Goal: Answer question/provide support

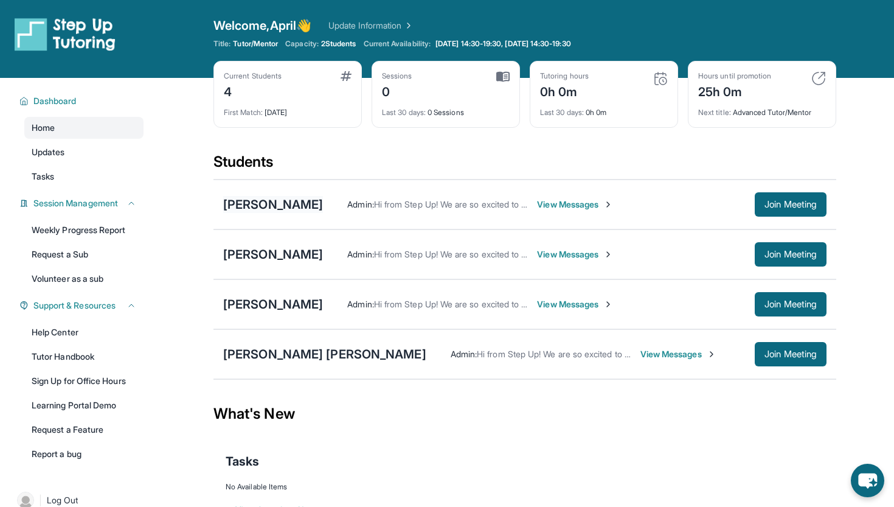
scroll to position [35, 0]
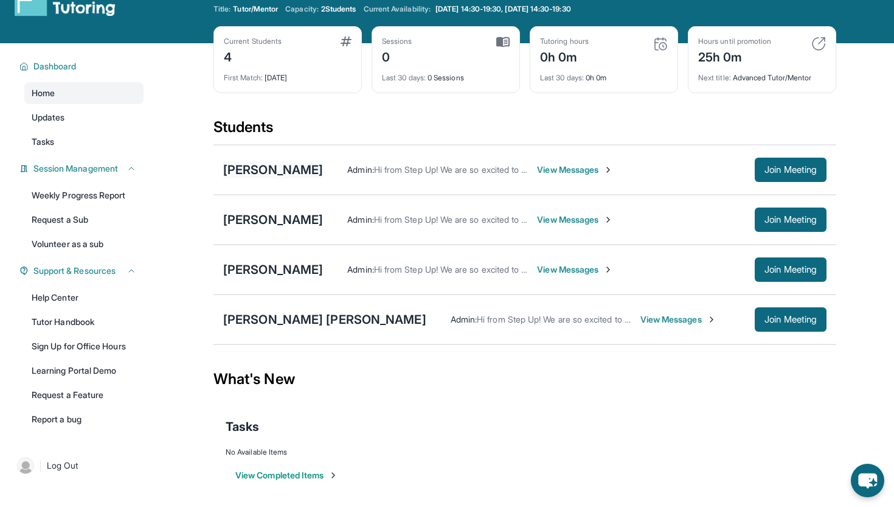
click at [316, 161] on div "[PERSON_NAME]" at bounding box center [273, 169] width 100 height 17
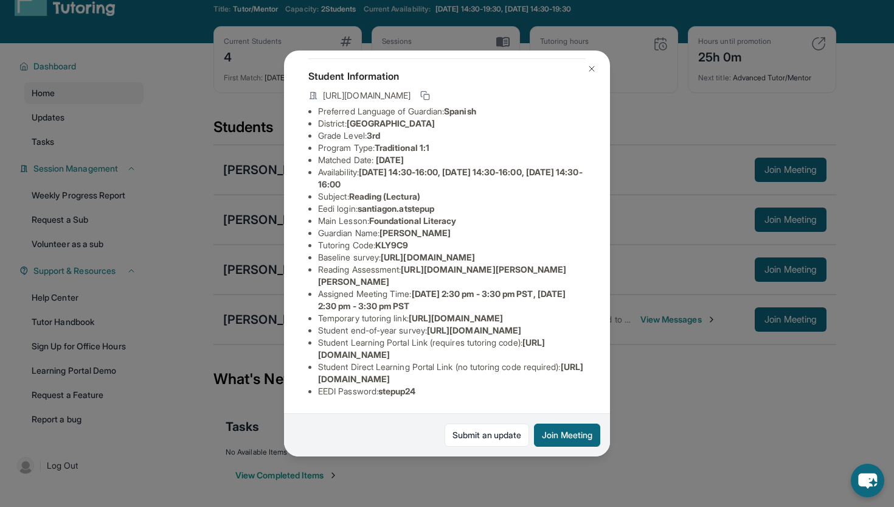
scroll to position [0, 0]
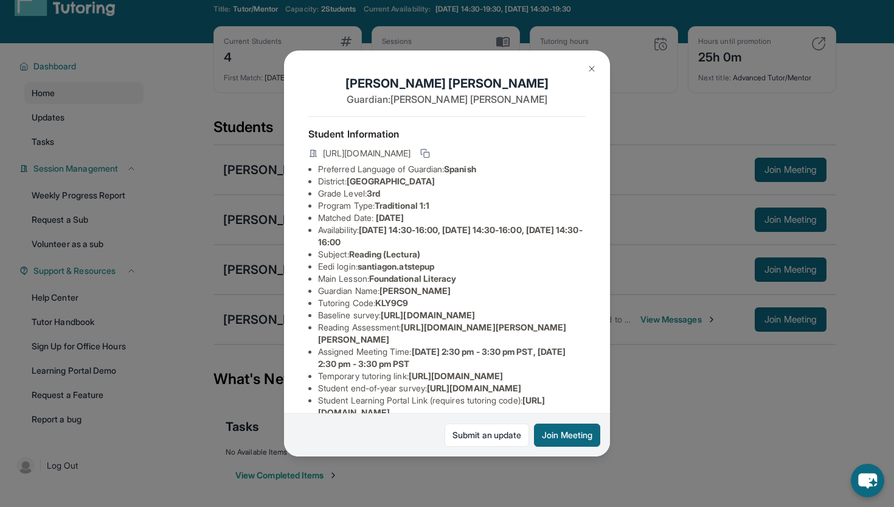
click at [596, 64] on img at bounding box center [592, 69] width 10 height 10
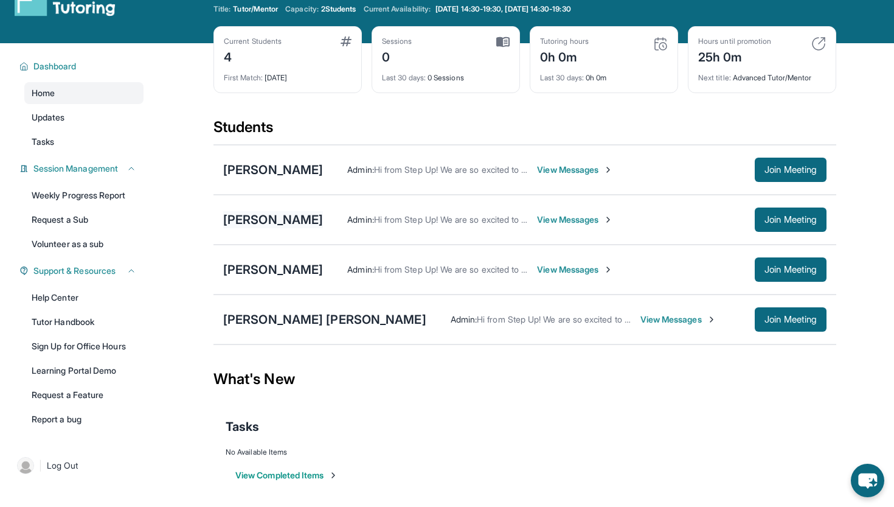
click at [277, 218] on div "[PERSON_NAME]" at bounding box center [273, 219] width 100 height 17
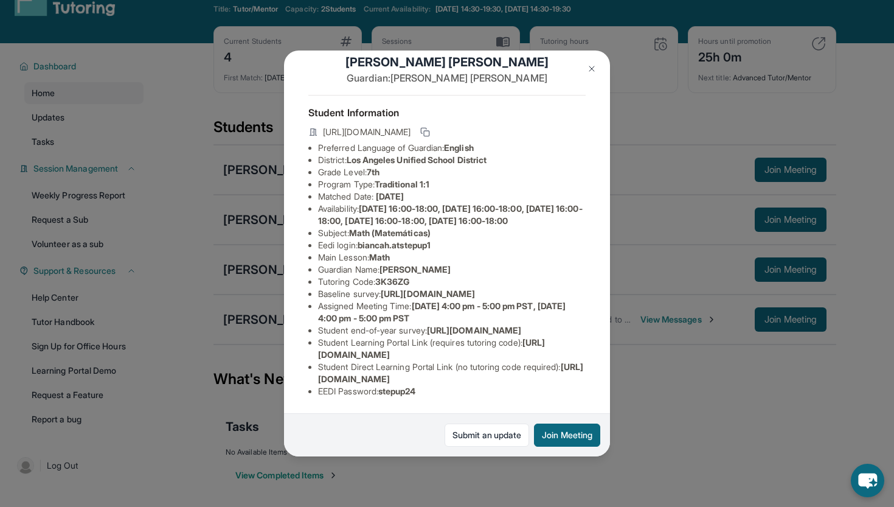
scroll to position [113, 0]
click at [594, 68] on img at bounding box center [592, 69] width 10 height 10
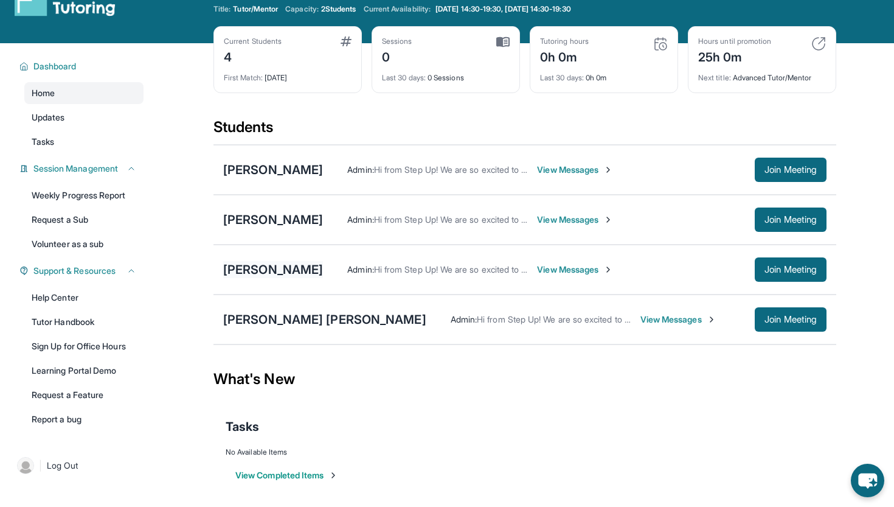
click at [274, 273] on div "[PERSON_NAME]" at bounding box center [273, 269] width 100 height 17
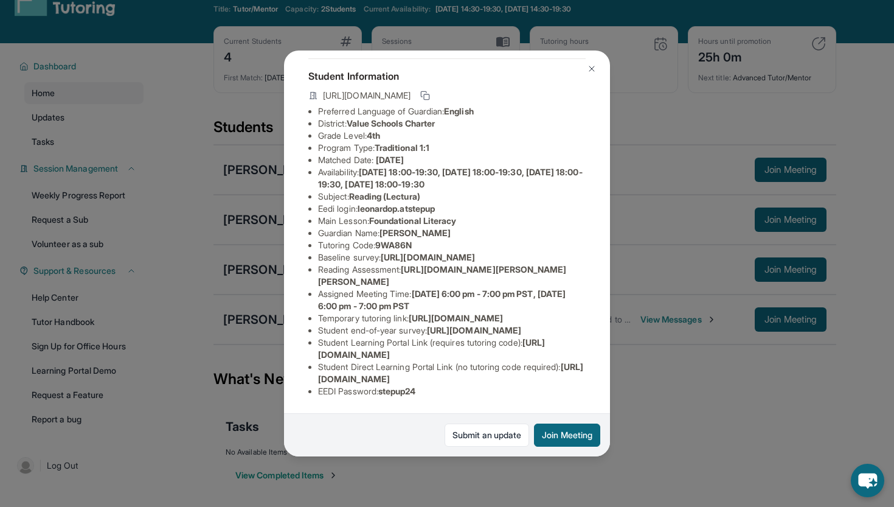
scroll to position [0, 0]
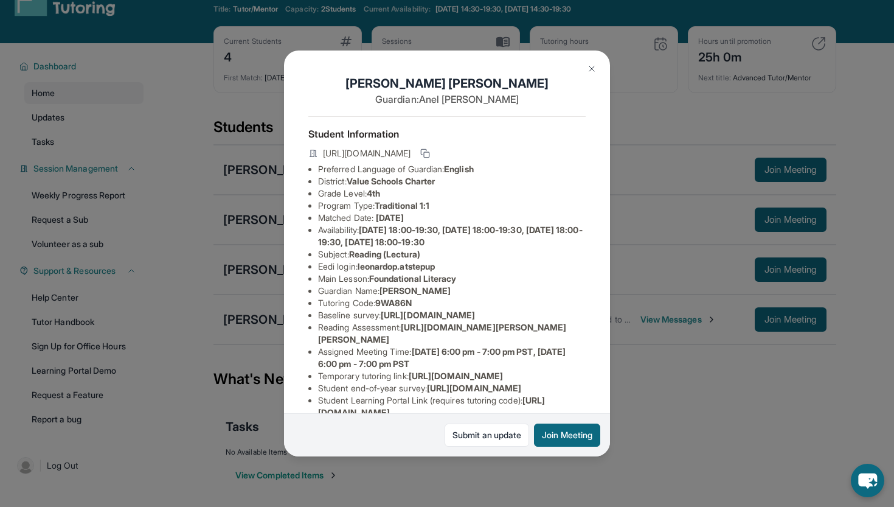
click at [593, 68] on img at bounding box center [592, 69] width 10 height 10
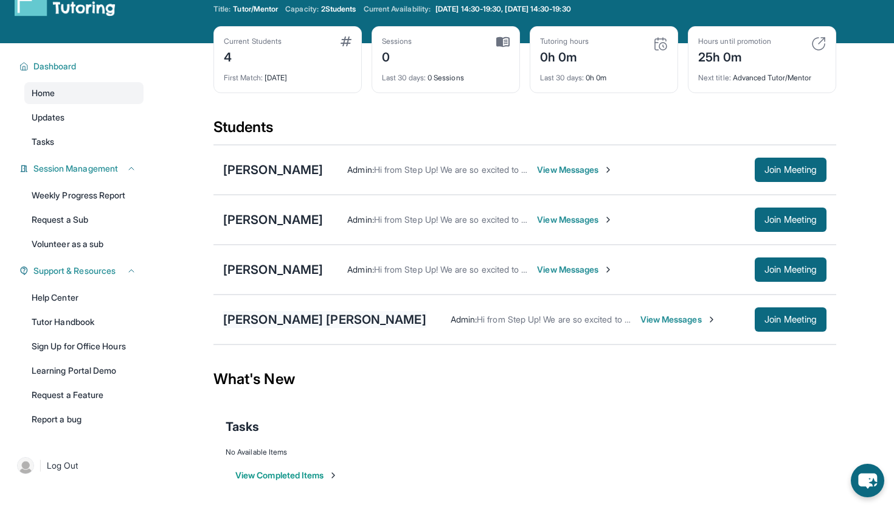
click at [291, 322] on div "[PERSON_NAME] [PERSON_NAME]" at bounding box center [324, 319] width 203 height 17
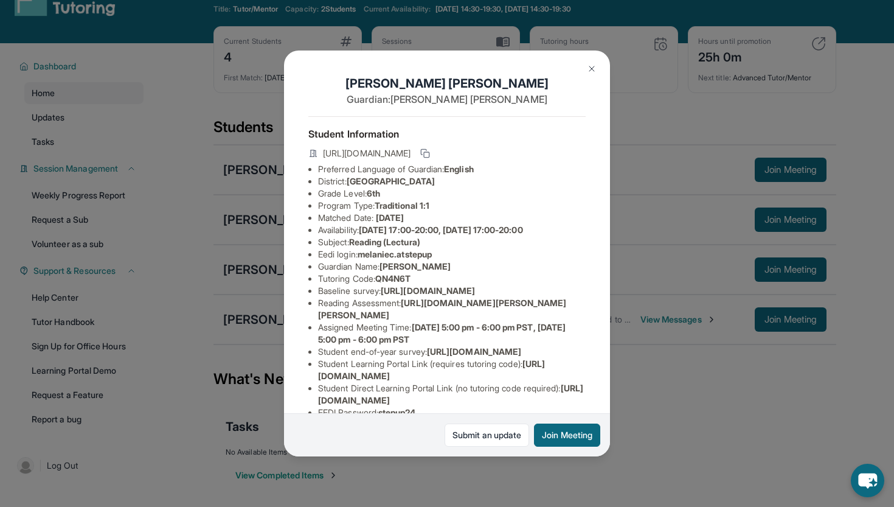
click at [594, 69] on img at bounding box center [592, 69] width 10 height 10
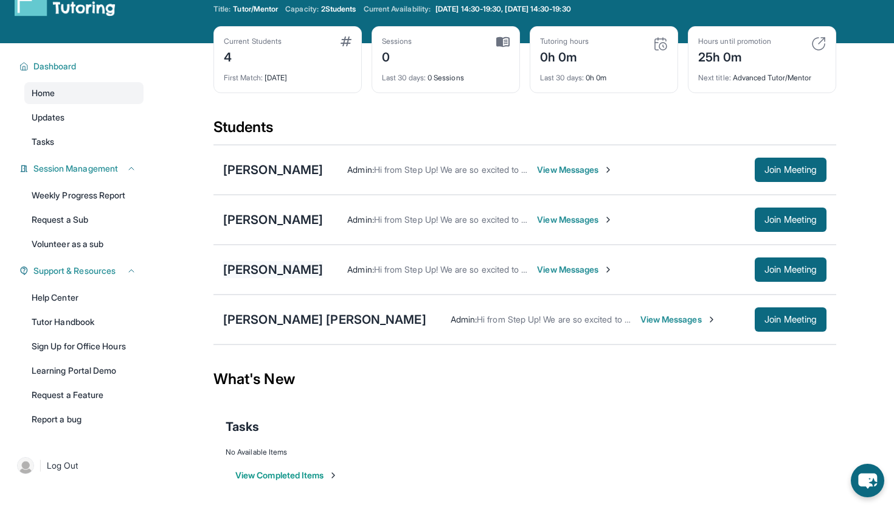
click at [269, 272] on div "[PERSON_NAME]" at bounding box center [273, 269] width 100 height 17
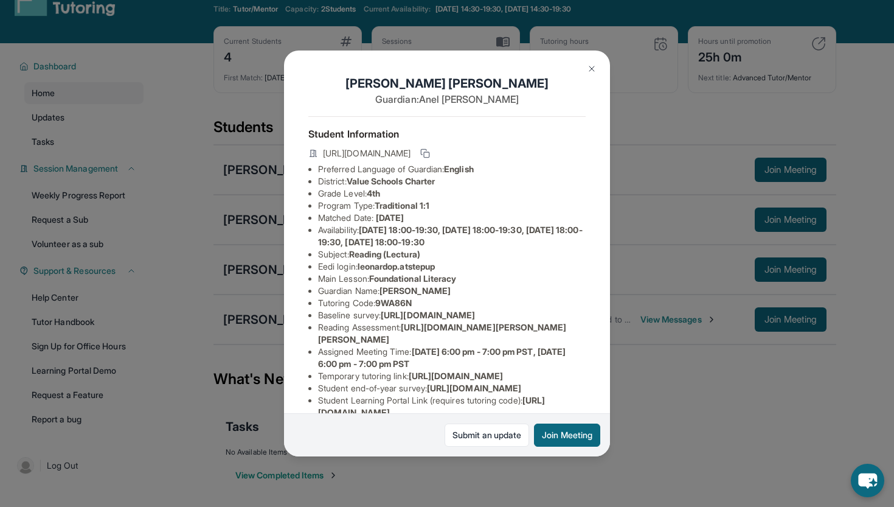
click at [586, 70] on button at bounding box center [592, 69] width 24 height 24
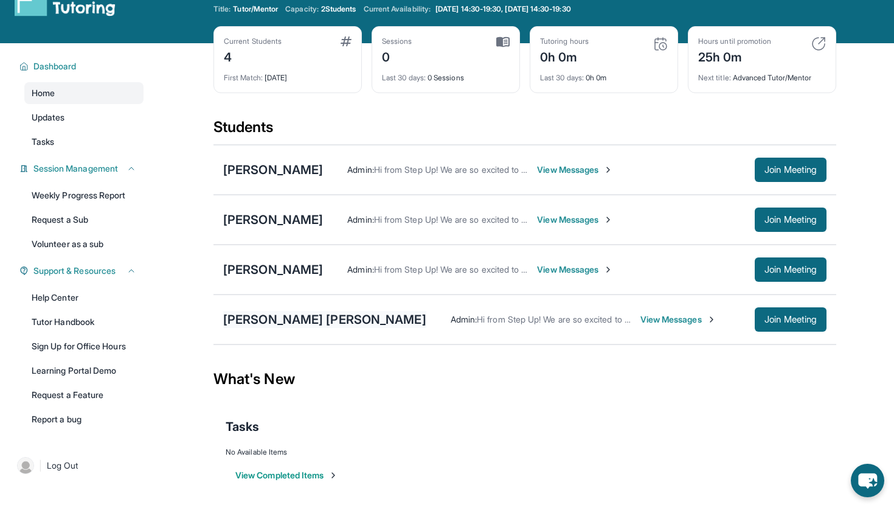
click at [298, 321] on div "[PERSON_NAME] [PERSON_NAME]" at bounding box center [324, 319] width 203 height 17
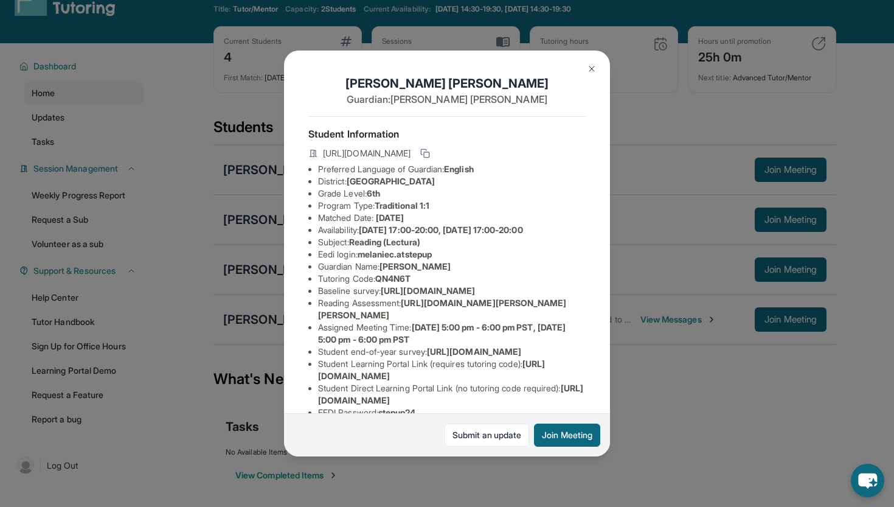
click at [588, 74] on img at bounding box center [592, 69] width 10 height 10
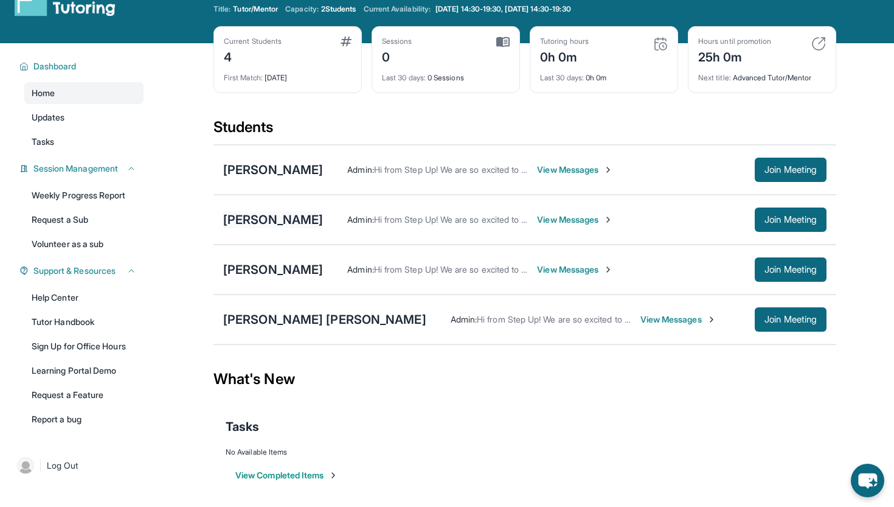
click at [313, 216] on div "[PERSON_NAME]" at bounding box center [273, 219] width 100 height 17
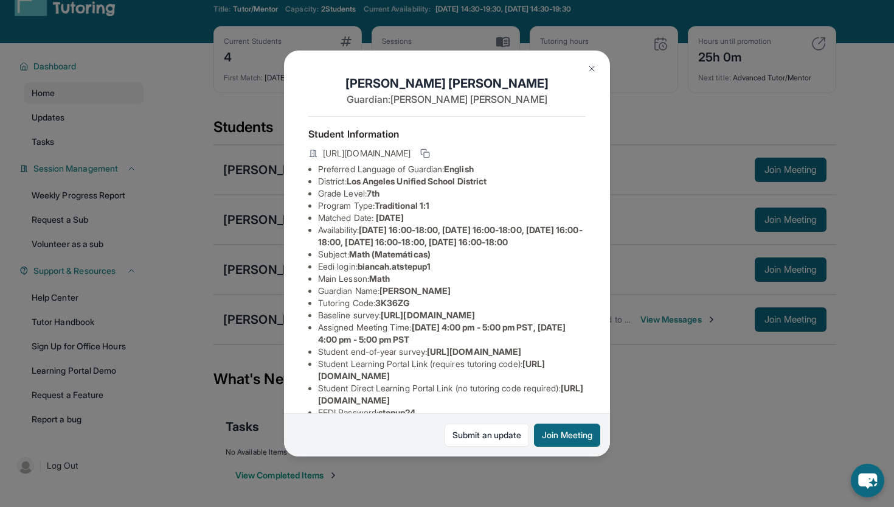
click at [592, 72] on img at bounding box center [592, 69] width 10 height 10
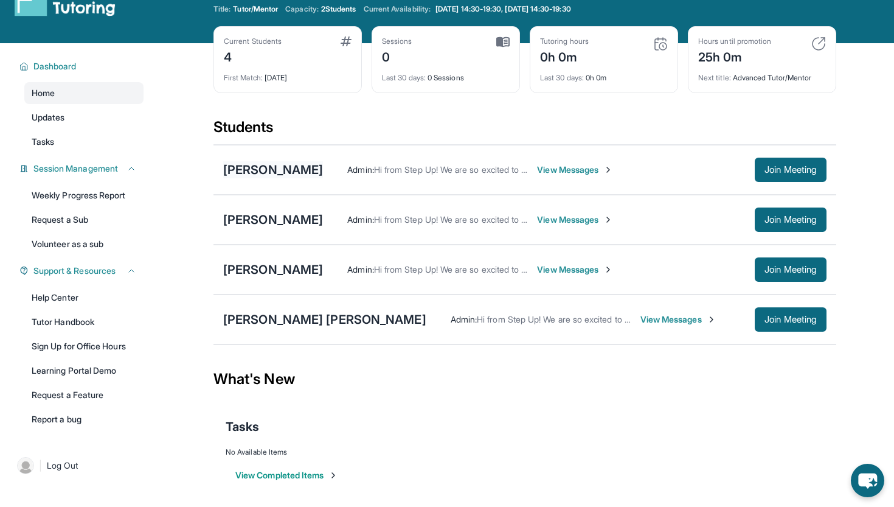
click at [301, 169] on div "[PERSON_NAME]" at bounding box center [273, 169] width 100 height 17
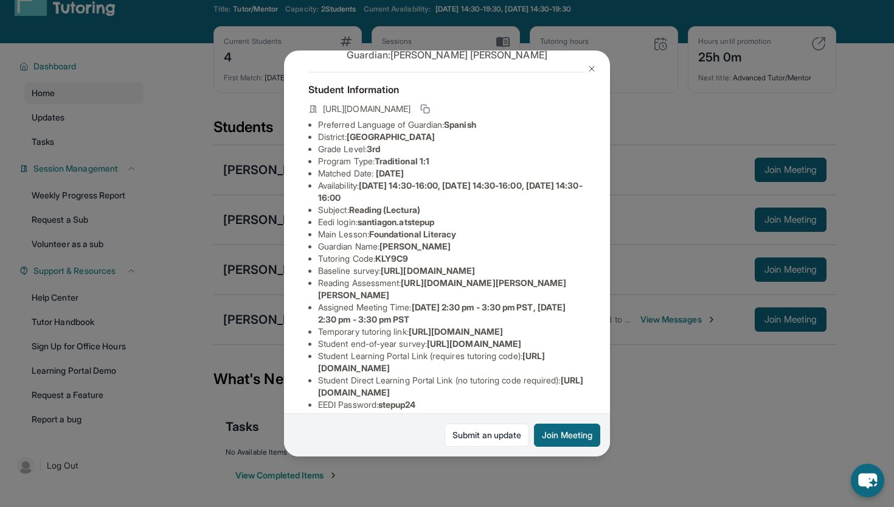
scroll to position [47, 0]
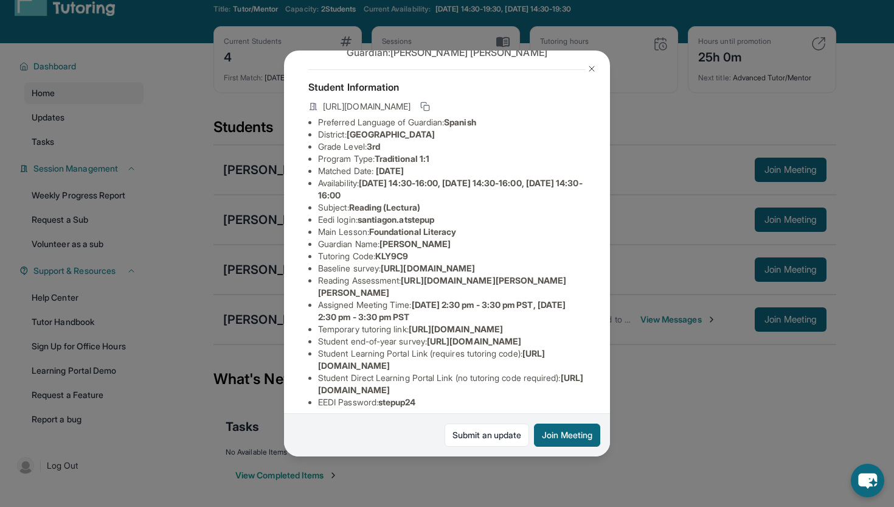
click at [590, 69] on img at bounding box center [592, 69] width 10 height 10
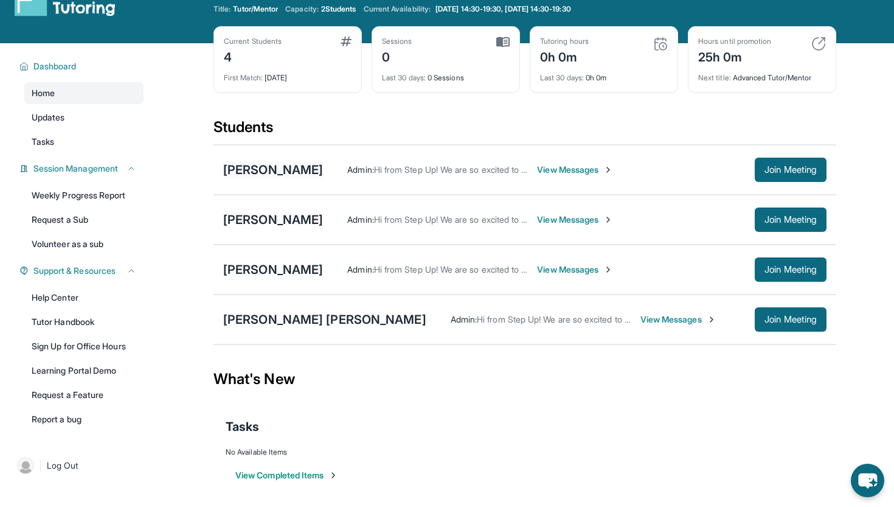
click at [323, 177] on div "[PERSON_NAME]" at bounding box center [273, 169] width 100 height 17
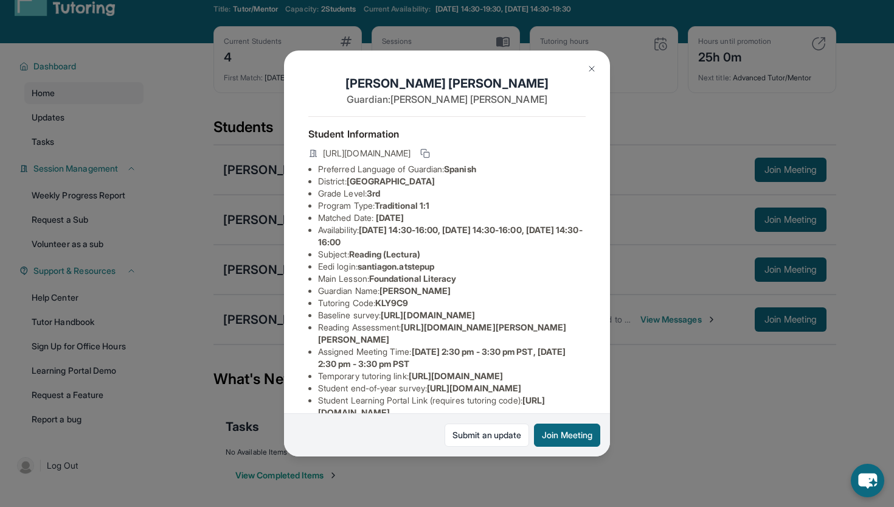
click at [592, 70] on img at bounding box center [592, 69] width 10 height 10
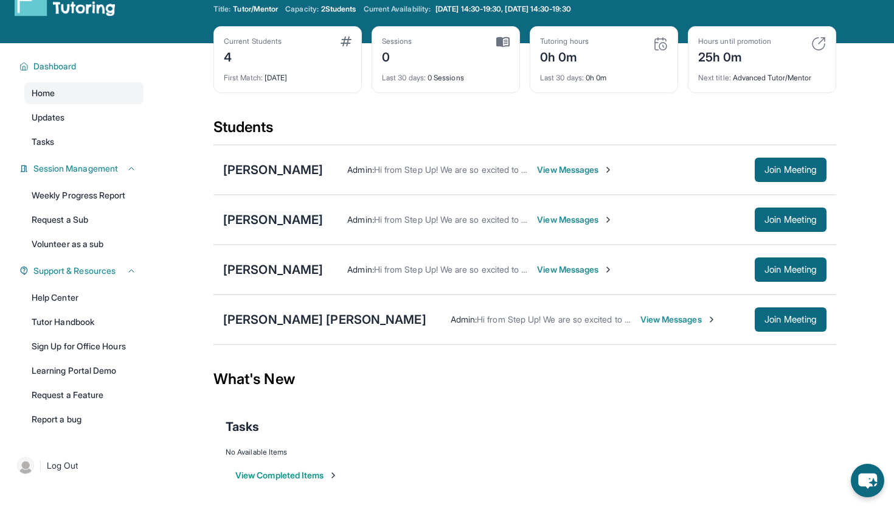
click at [323, 220] on div "[PERSON_NAME]" at bounding box center [273, 219] width 100 height 17
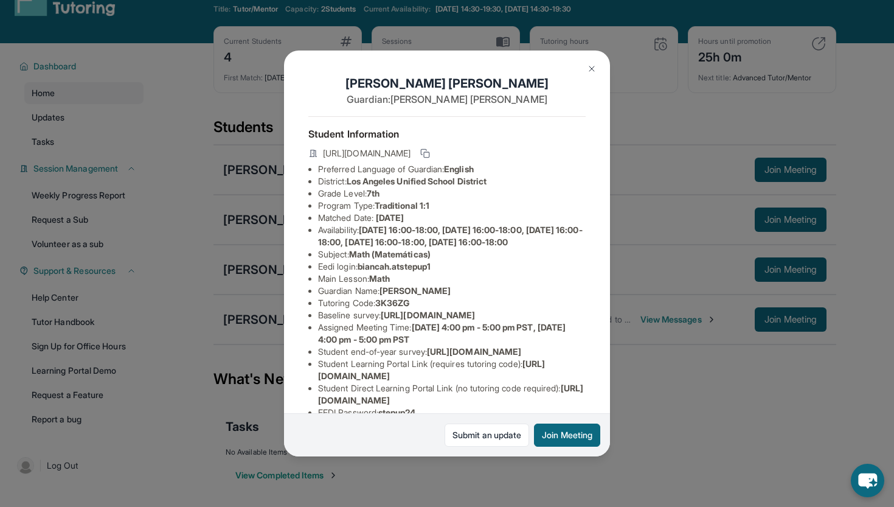
click at [592, 68] on img at bounding box center [592, 69] width 10 height 10
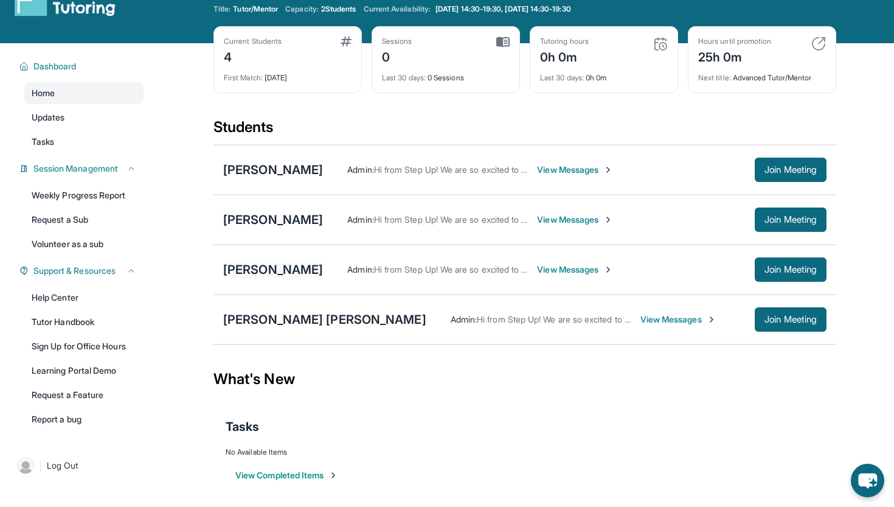
click at [301, 267] on div "[PERSON_NAME]" at bounding box center [273, 269] width 100 height 17
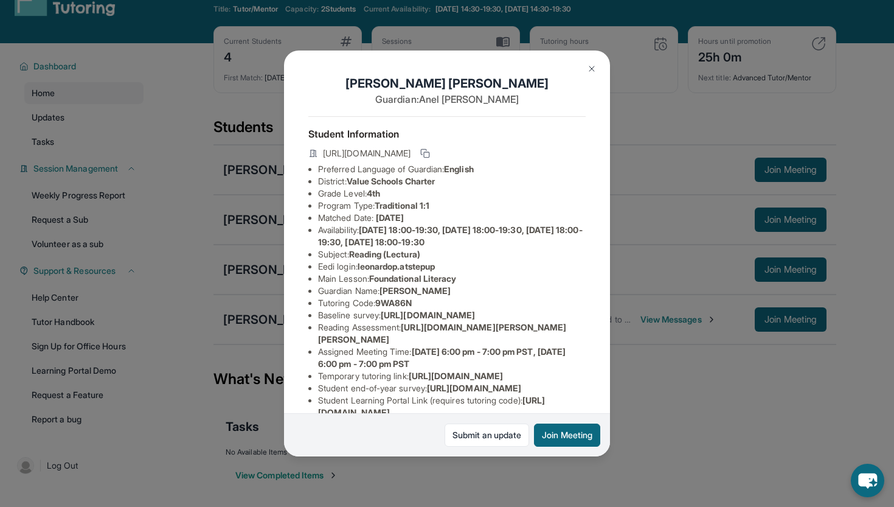
click at [597, 64] on button at bounding box center [592, 69] width 24 height 24
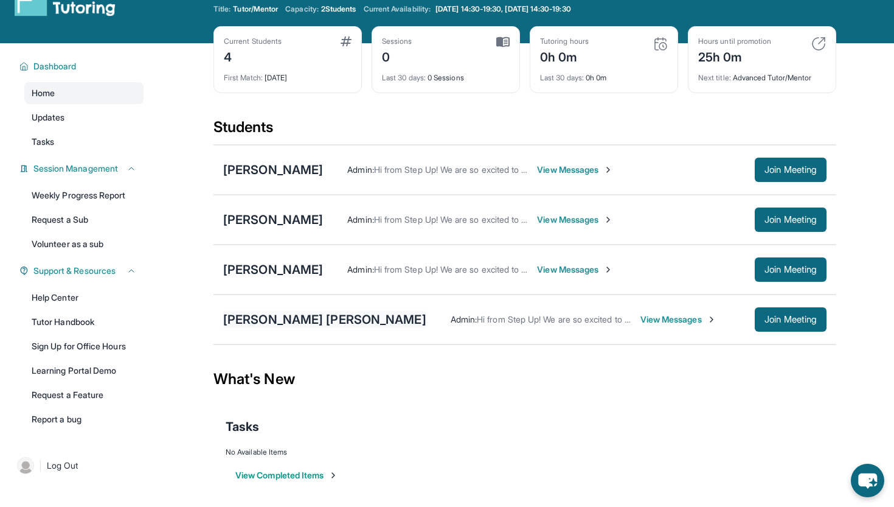
click at [292, 323] on div "[PERSON_NAME] [PERSON_NAME]" at bounding box center [324, 319] width 203 height 17
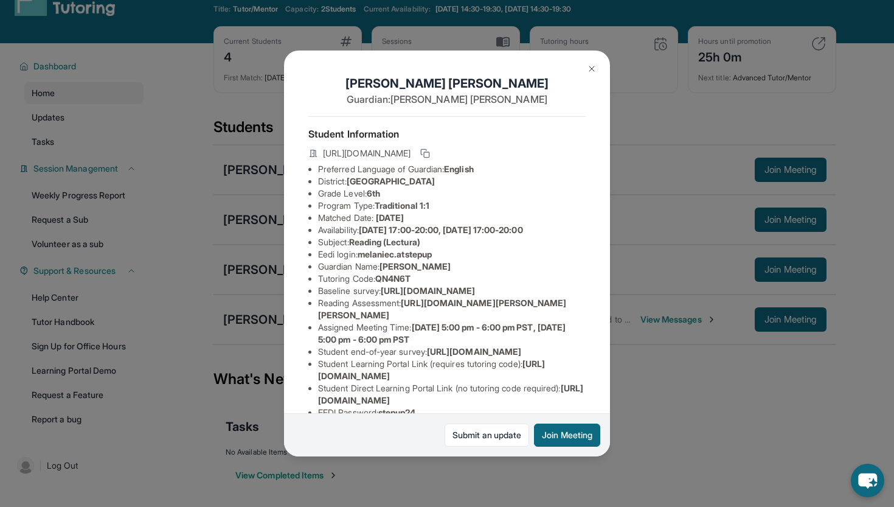
click at [589, 70] on img at bounding box center [592, 69] width 10 height 10
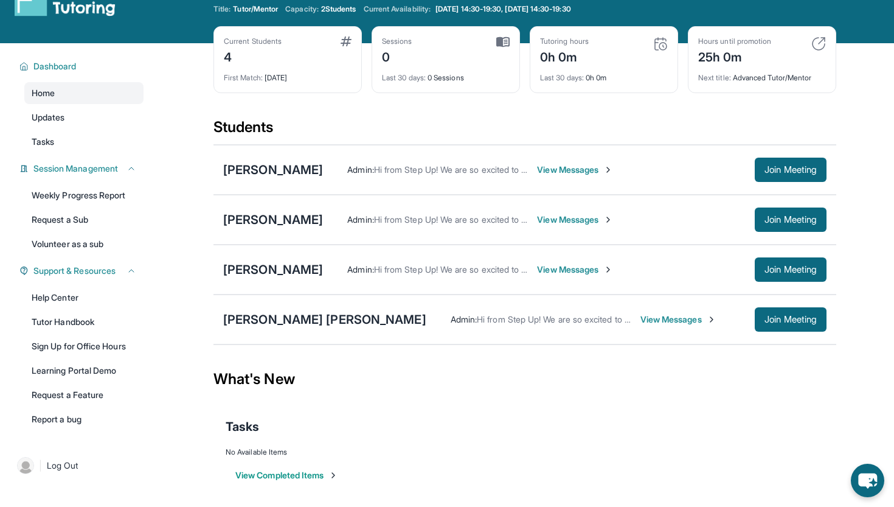
click at [305, 332] on div "Melanie Cedeno Luna Admin : Hi from Step Up! We are so excited to match you wit…" at bounding box center [525, 319] width 623 height 50
click at [306, 321] on div "[PERSON_NAME] [PERSON_NAME]" at bounding box center [324, 319] width 203 height 17
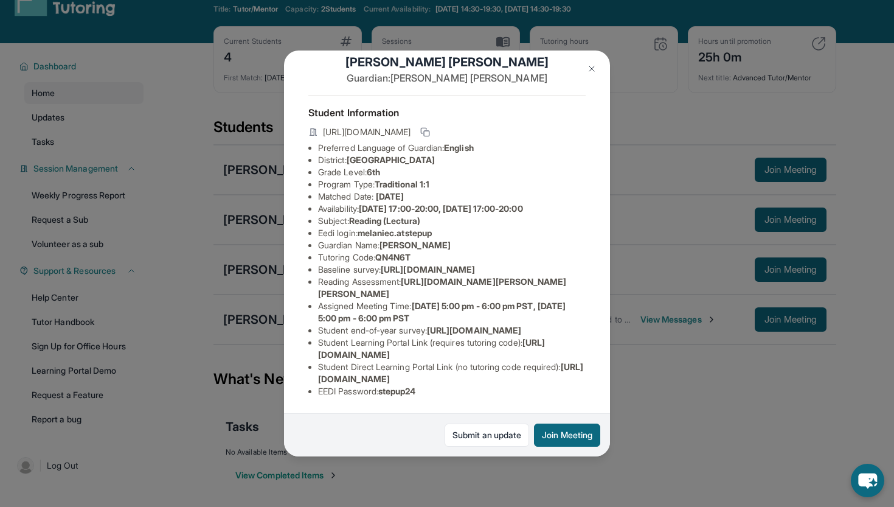
scroll to position [118, 0]
click at [589, 67] on img at bounding box center [592, 69] width 10 height 10
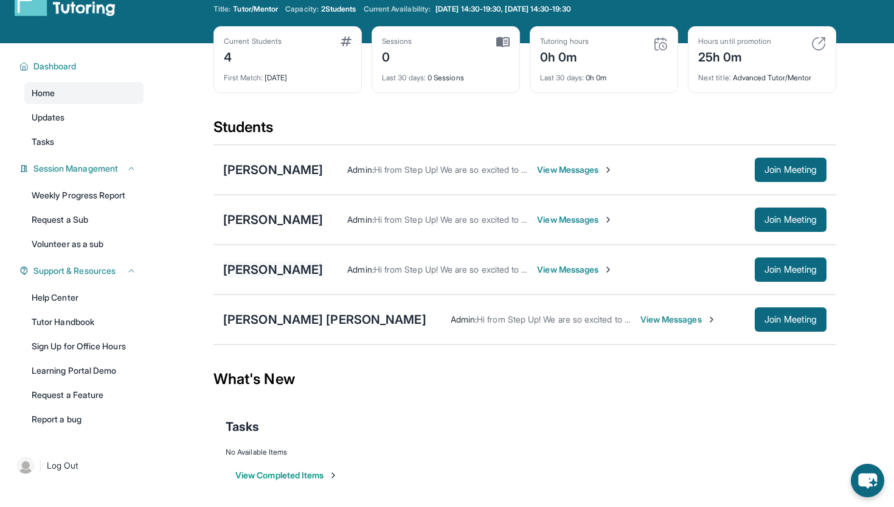
click at [287, 267] on div "[PERSON_NAME]" at bounding box center [273, 269] width 100 height 17
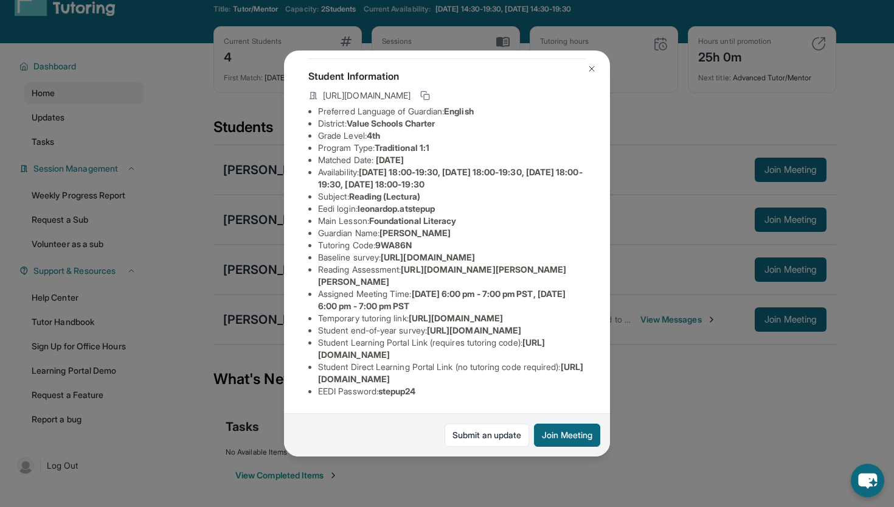
scroll to position [139, 0]
click at [593, 68] on img at bounding box center [592, 69] width 10 height 10
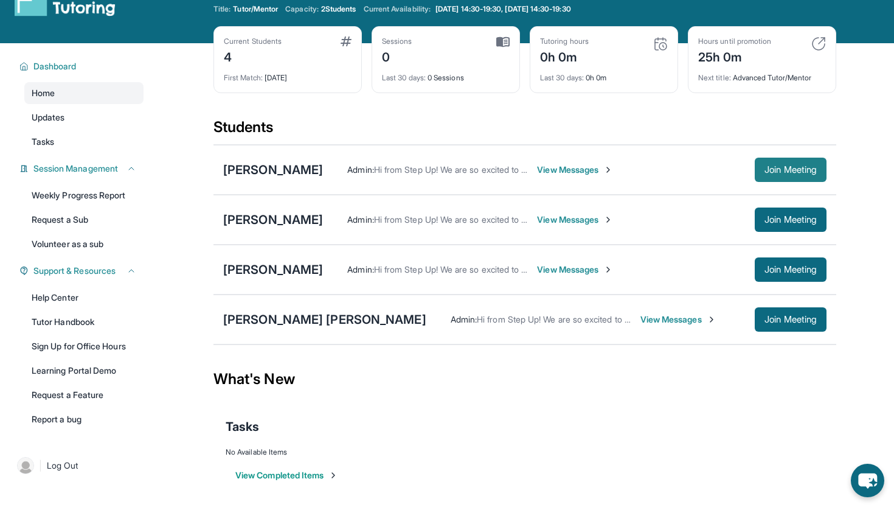
click at [778, 169] on span "Join Meeting" at bounding box center [791, 169] width 52 height 7
click at [323, 167] on div "[PERSON_NAME]" at bounding box center [273, 169] width 100 height 17
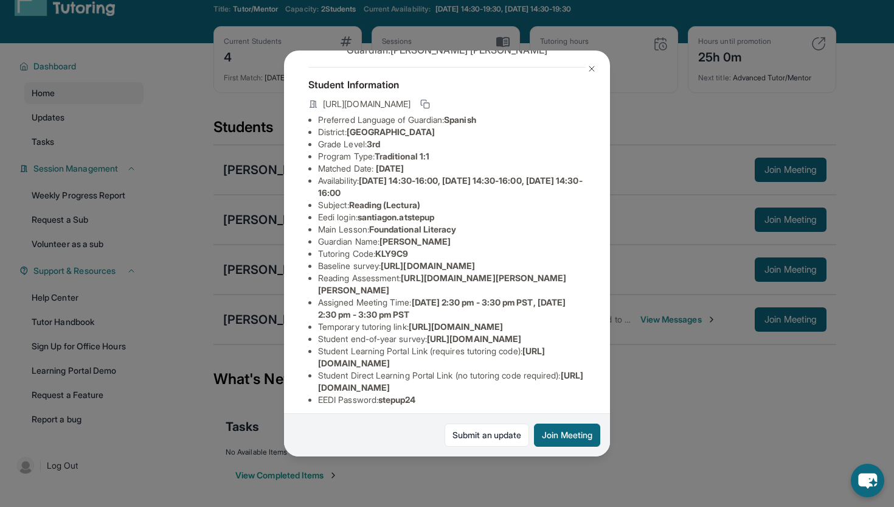
scroll to position [49, 435]
drag, startPoint x: 315, startPoint y: 275, endPoint x: 531, endPoint y: 302, distance: 217.7
click at [531, 302] on div "Santiago Noriega-Gonzalez Guardian: Karen Gonzalez Student Information https://…" at bounding box center [447, 253] width 326 height 405
copy span "https://airtable.com/apprlfn8WjpjBUn2G/shrK0QR6AaNyG5psY?prefill_Type%20of%20Fo…"
click at [592, 72] on img at bounding box center [592, 69] width 10 height 10
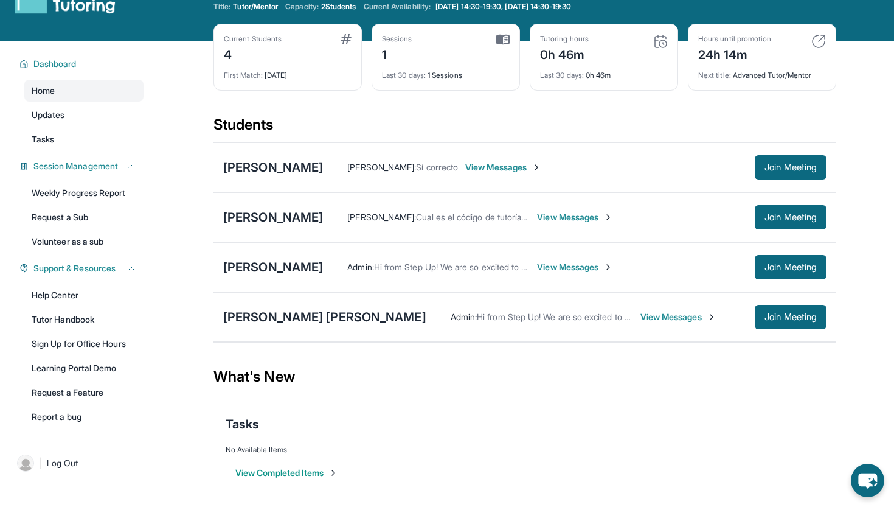
scroll to position [43, 0]
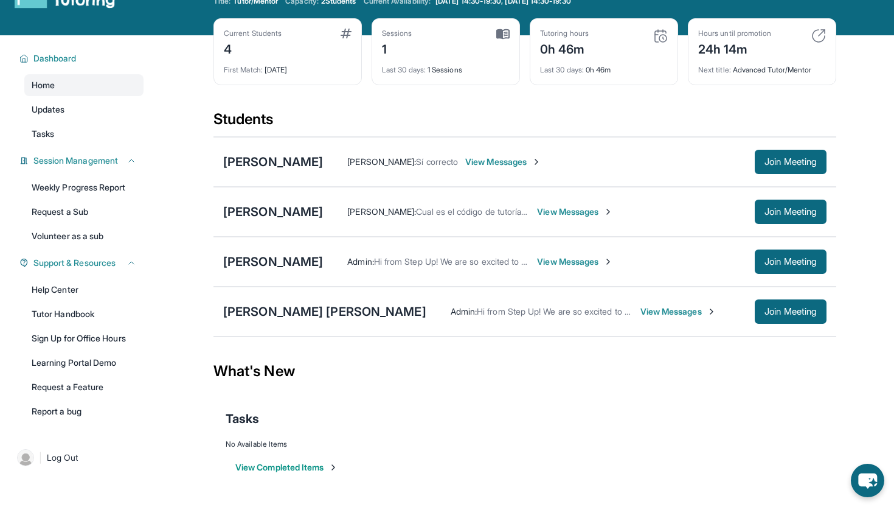
click at [613, 211] on span "View Messages" at bounding box center [575, 212] width 76 height 12
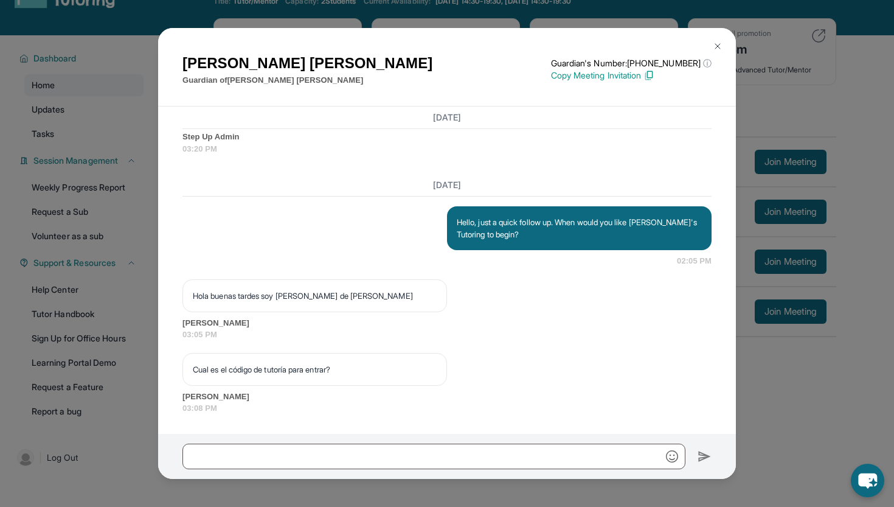
scroll to position [1426, 0]
click at [719, 46] on img at bounding box center [718, 46] width 10 height 10
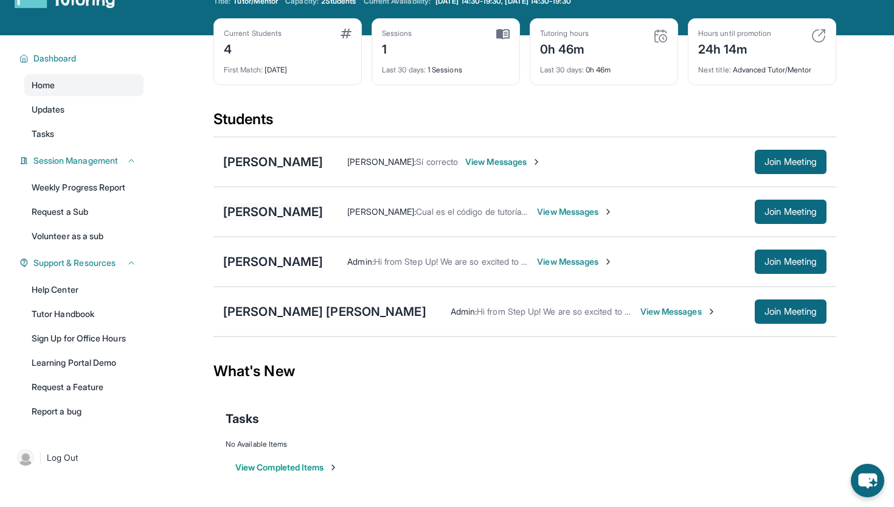
click at [322, 214] on div "[PERSON_NAME]" at bounding box center [273, 211] width 100 height 17
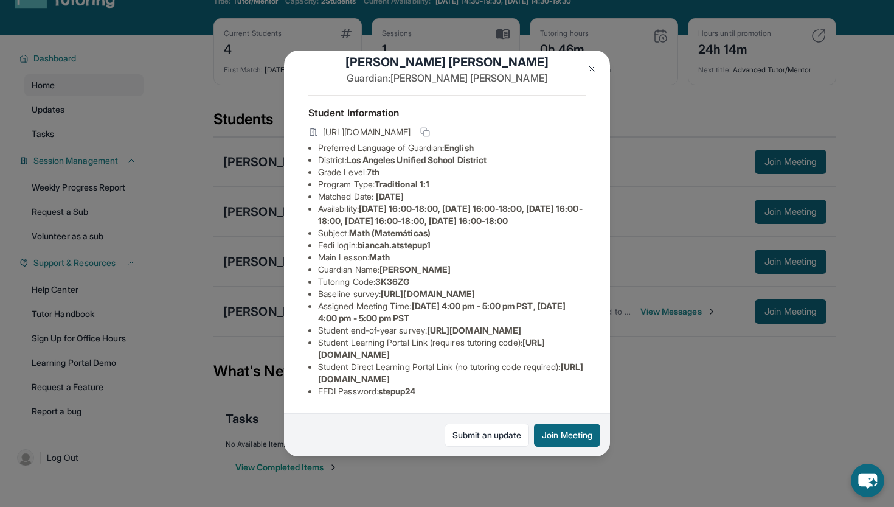
scroll to position [118, 0]
drag, startPoint x: 317, startPoint y: 381, endPoint x: 568, endPoint y: 382, distance: 250.7
click at [568, 382] on ul "Preferred Language of Guardian: English District: [GEOGRAPHIC_DATA] Unified Sch…" at bounding box center [446, 270] width 277 height 256
click at [593, 376] on div "[PERSON_NAME] Guardian: [PERSON_NAME] Student Information [URL][DOMAIN_NAME] Pr…" at bounding box center [447, 253] width 326 height 405
click at [594, 69] on img at bounding box center [592, 69] width 10 height 10
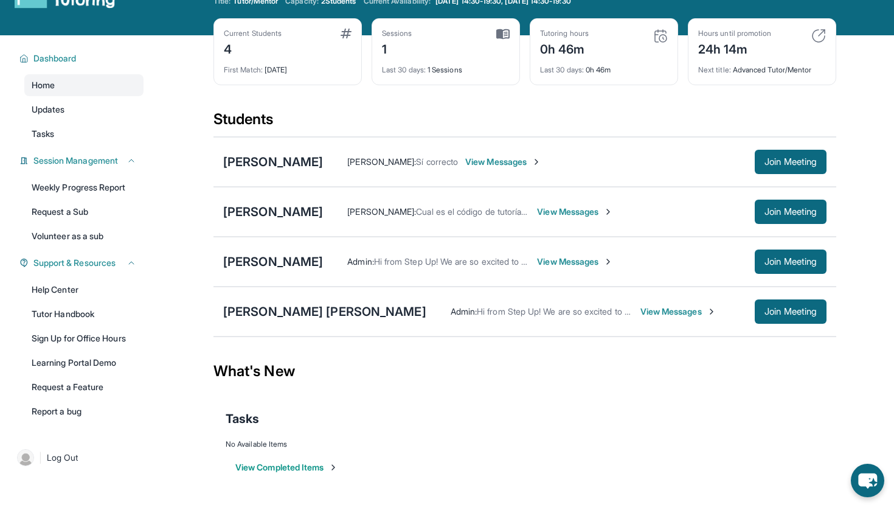
click at [498, 214] on span "Cual es el código de tutoría para entrar?" at bounding box center [493, 211] width 154 height 10
click at [801, 215] on span "Join Meeting" at bounding box center [791, 211] width 52 height 7
click at [292, 216] on div "[PERSON_NAME]" at bounding box center [273, 211] width 100 height 17
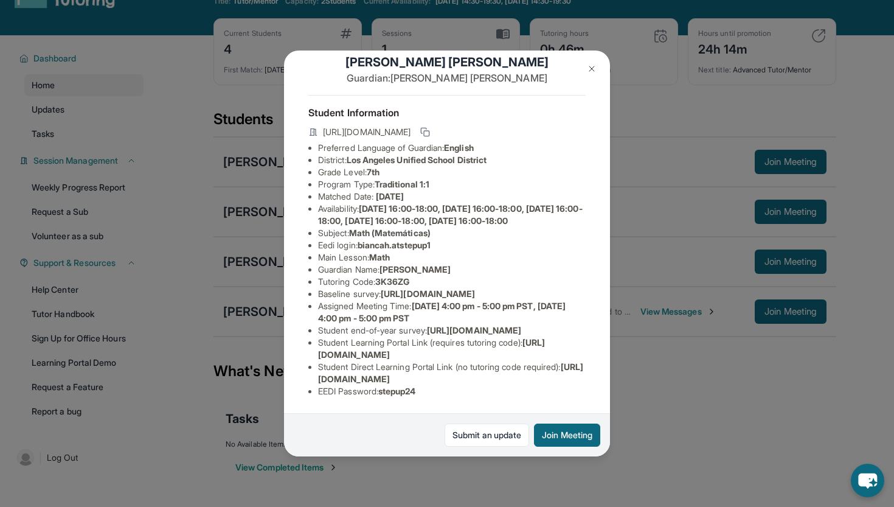
click at [590, 71] on img at bounding box center [592, 69] width 10 height 10
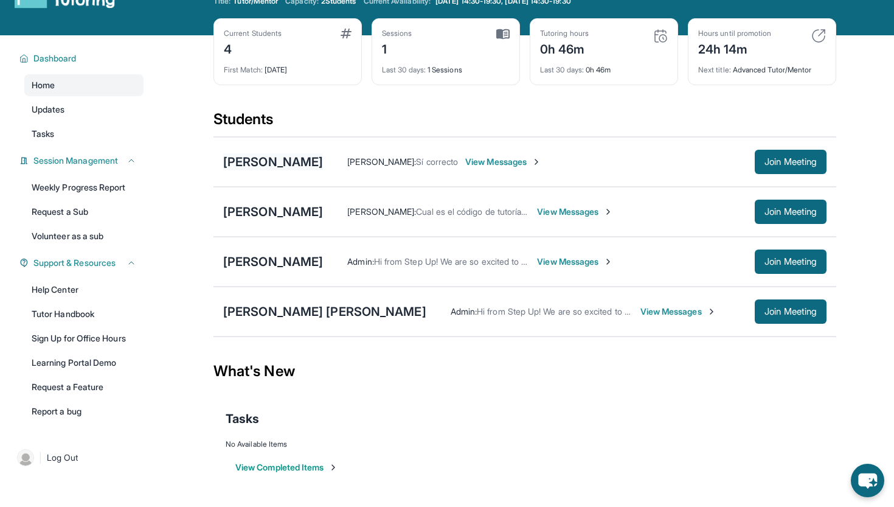
scroll to position [0, 0]
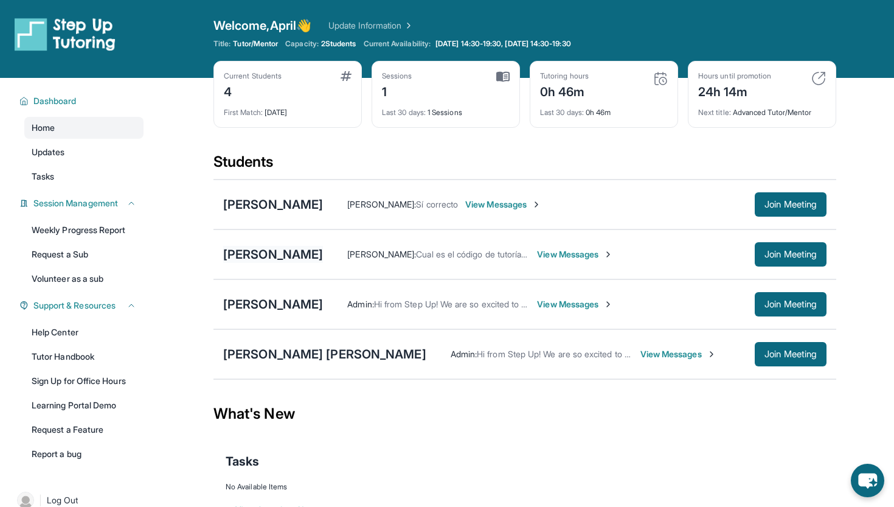
click at [264, 251] on div "[PERSON_NAME]" at bounding box center [273, 254] width 100 height 17
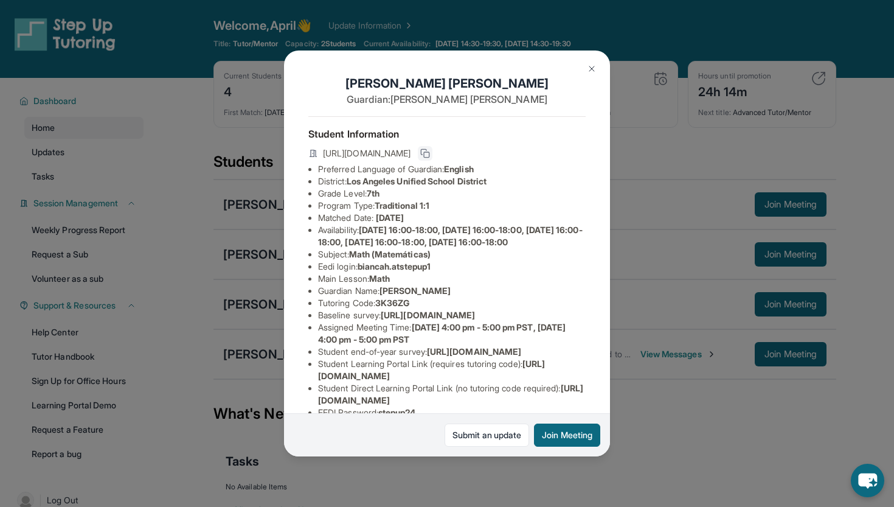
click at [430, 154] on icon at bounding box center [425, 153] width 10 height 10
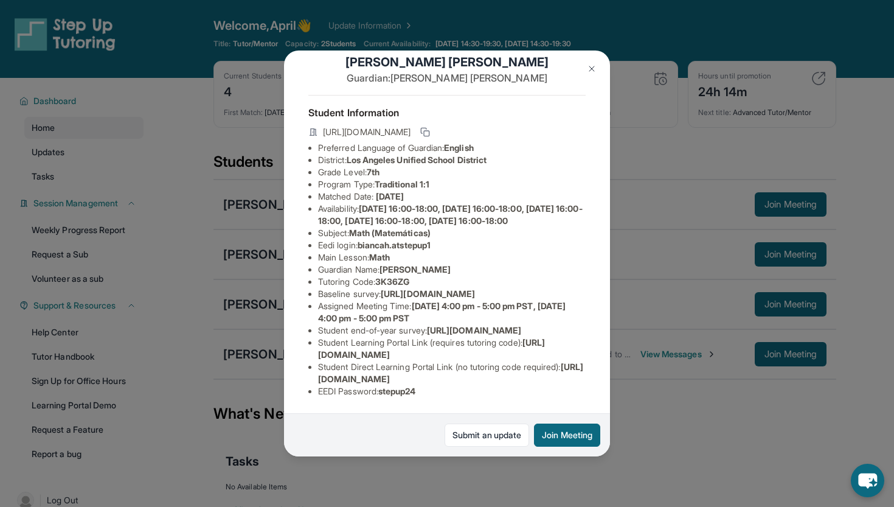
scroll to position [118, 0]
click at [590, 72] on img at bounding box center [592, 69] width 10 height 10
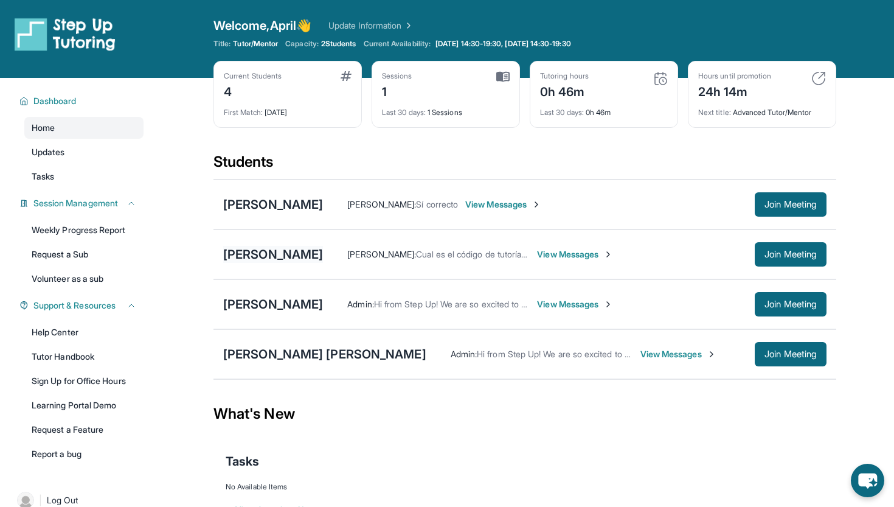
click at [297, 257] on div "[PERSON_NAME]" at bounding box center [273, 254] width 100 height 17
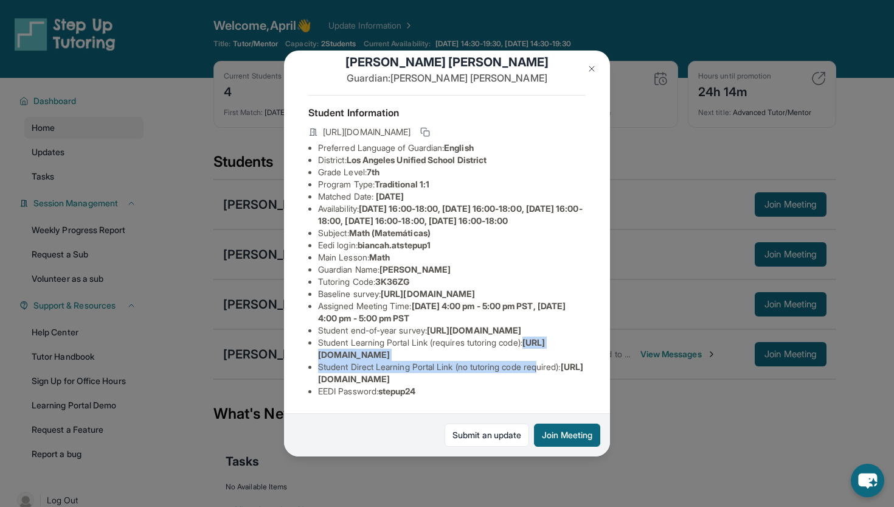
drag, startPoint x: 319, startPoint y: 352, endPoint x: 546, endPoint y: 361, distance: 227.2
click at [546, 361] on ul "Preferred Language of Guardian: English District: [GEOGRAPHIC_DATA] Unified Sch…" at bounding box center [446, 270] width 277 height 256
click at [570, 357] on li "Student Learning Portal Link (requires tutoring code) : [URL][DOMAIN_NAME]" at bounding box center [452, 348] width 268 height 24
drag, startPoint x: 318, startPoint y: 379, endPoint x: 484, endPoint y: 383, distance: 166.2
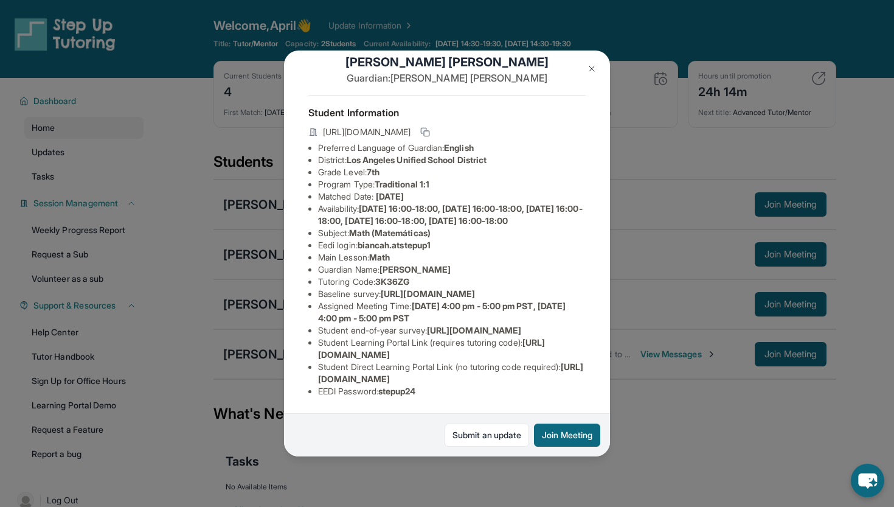
click at [484, 383] on ul "Preferred Language of Guardian: English District: [GEOGRAPHIC_DATA] Unified Sch…" at bounding box center [446, 270] width 277 height 256
copy span "[URL][DOMAIN_NAME]"
click at [588, 74] on button at bounding box center [592, 69] width 24 height 24
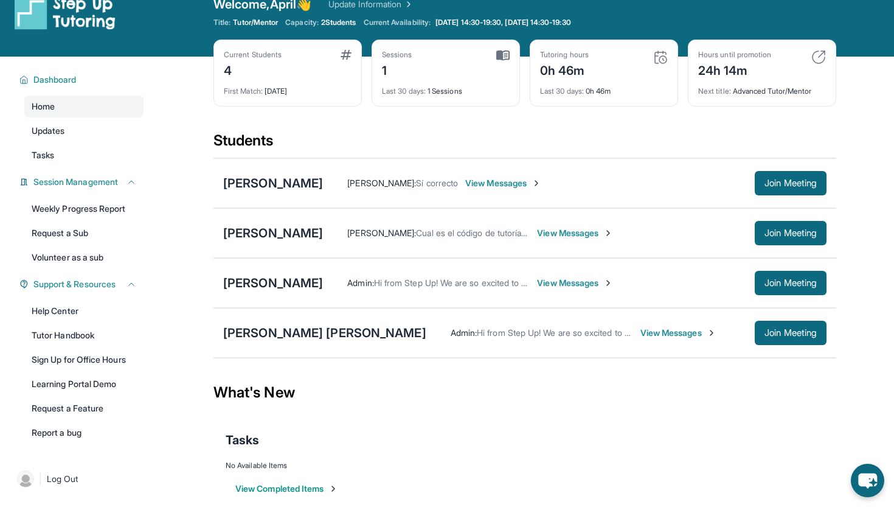
scroll to position [0, 0]
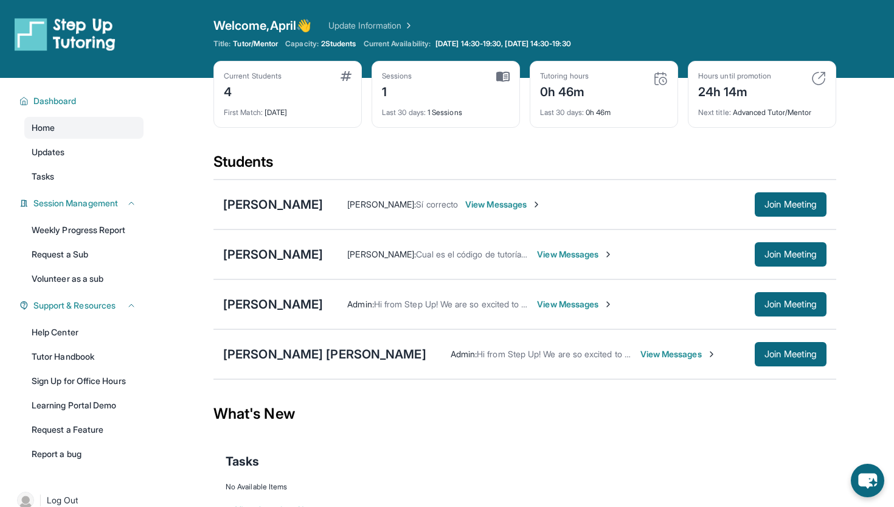
click at [601, 248] on span "View Messages" at bounding box center [575, 254] width 76 height 12
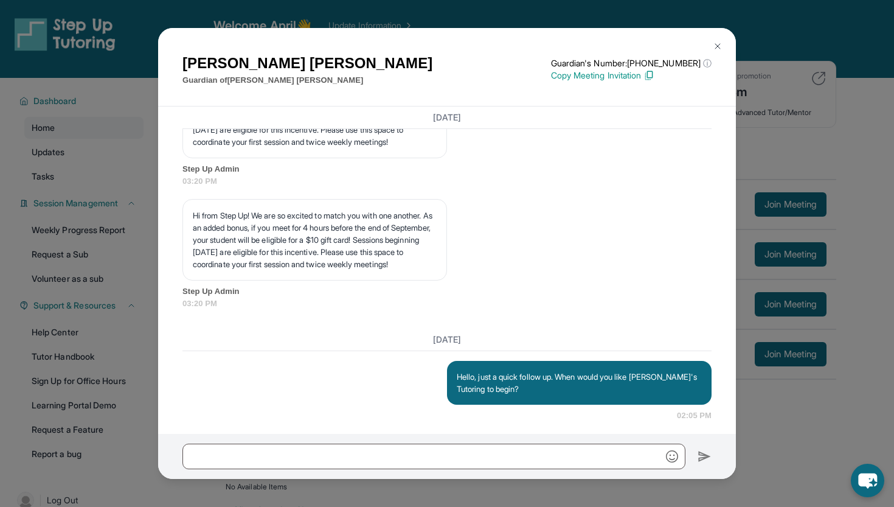
scroll to position [1426, 0]
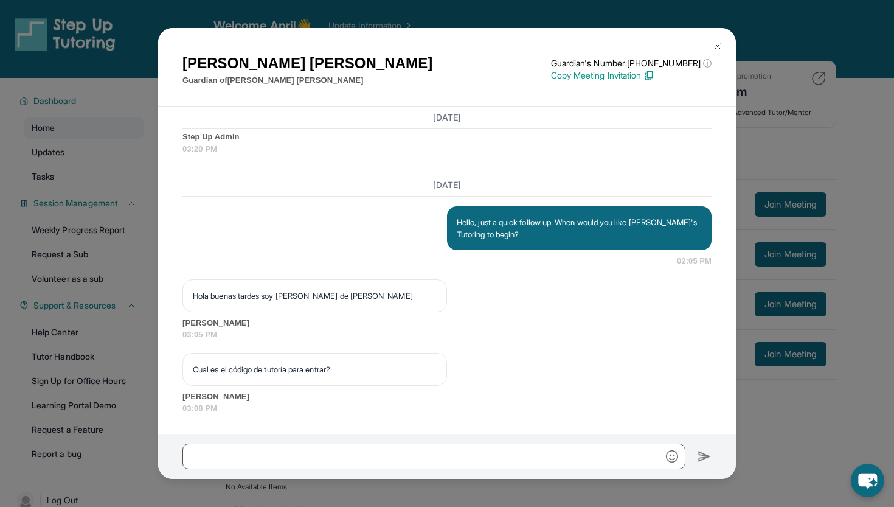
click at [713, 46] on img at bounding box center [718, 46] width 10 height 10
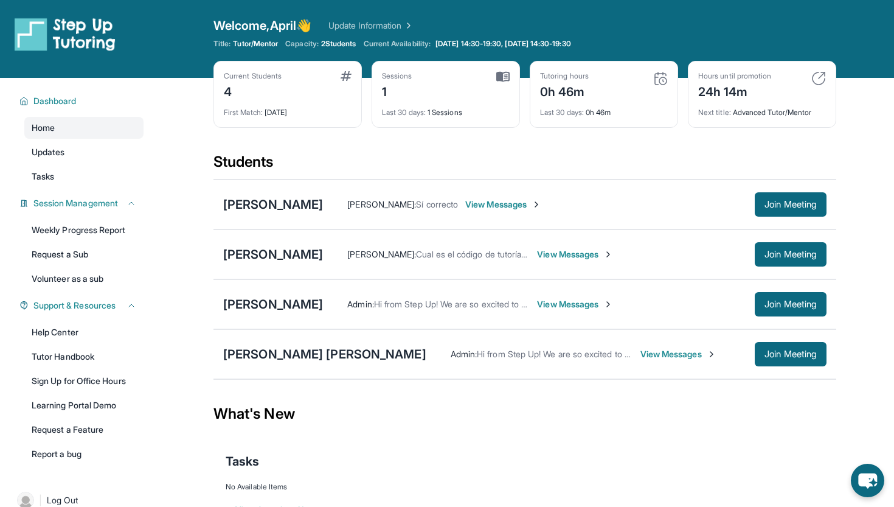
click at [585, 254] on span "View Messages" at bounding box center [575, 254] width 76 height 12
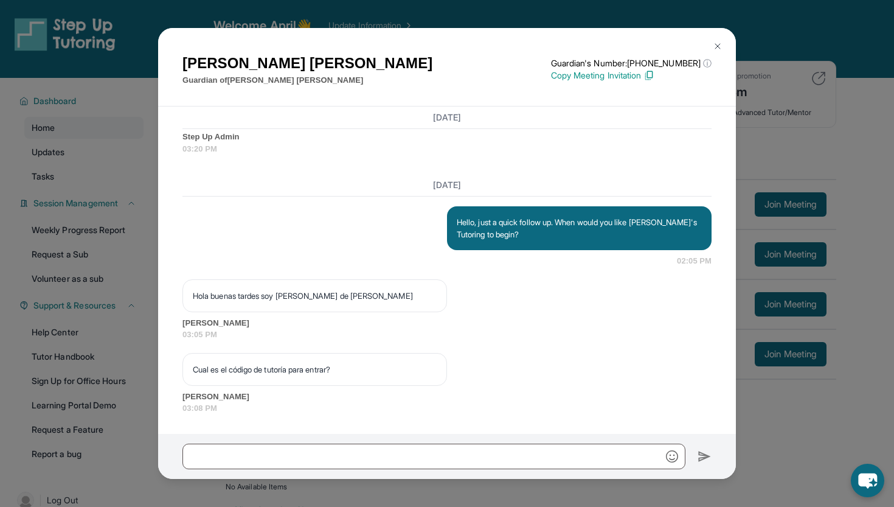
click at [716, 46] on img at bounding box center [718, 46] width 10 height 10
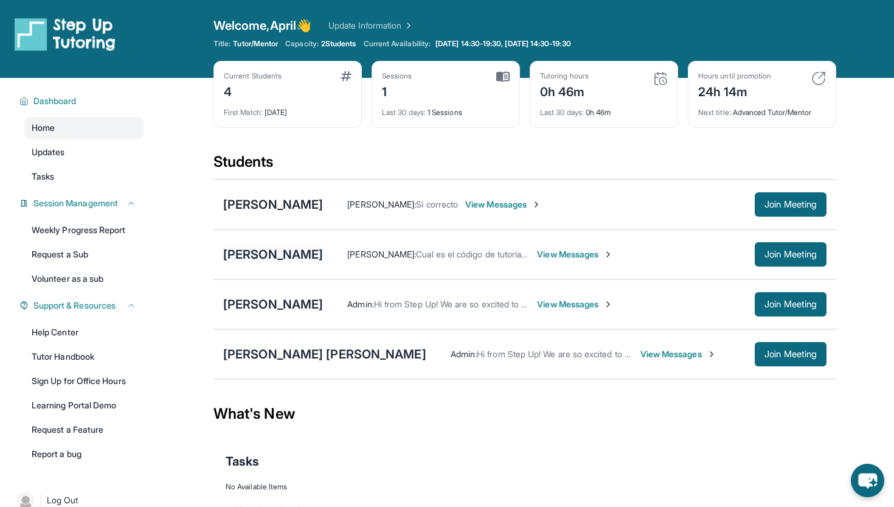
click at [273, 246] on div "[PERSON_NAME]" at bounding box center [273, 254] width 100 height 17
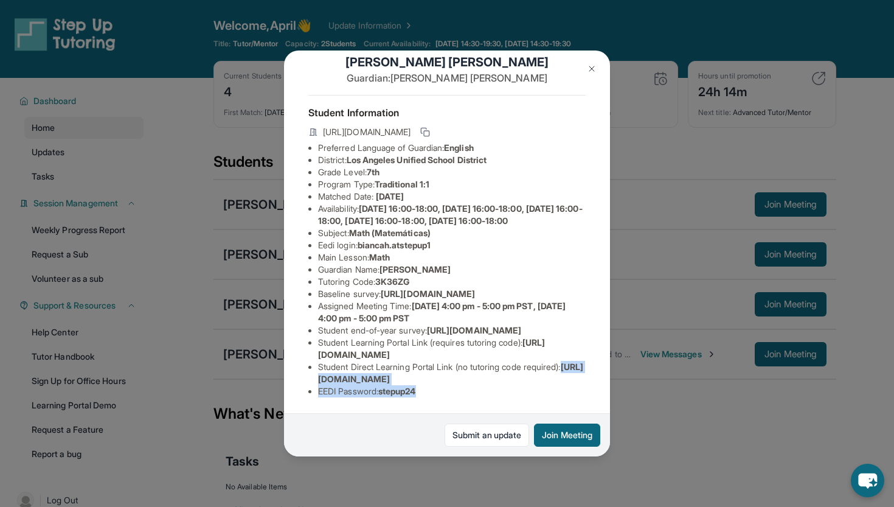
scroll to position [118, 30]
drag, startPoint x: 316, startPoint y: 377, endPoint x: 538, endPoint y: 383, distance: 222.2
click at [538, 383] on ul "Preferred Language of Guardian: English District: [GEOGRAPHIC_DATA] Unified Sch…" at bounding box center [446, 270] width 277 height 256
copy span "[URL][DOMAIN_NAME]"
click at [590, 66] on img at bounding box center [592, 69] width 10 height 10
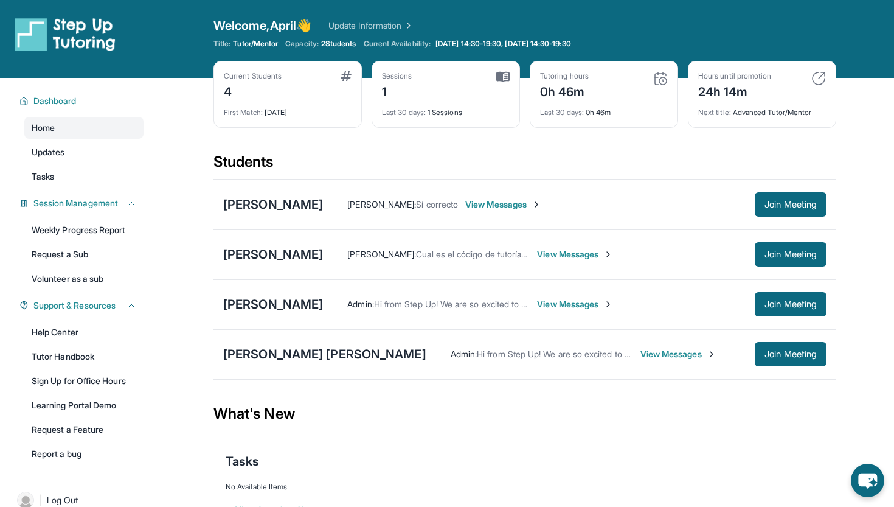
click at [613, 258] on span "View Messages" at bounding box center [575, 254] width 76 height 12
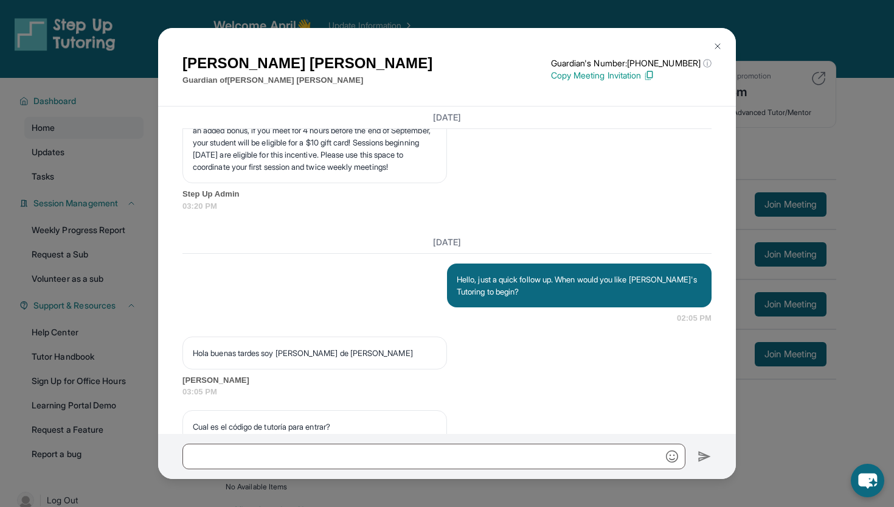
scroll to position [1426, 0]
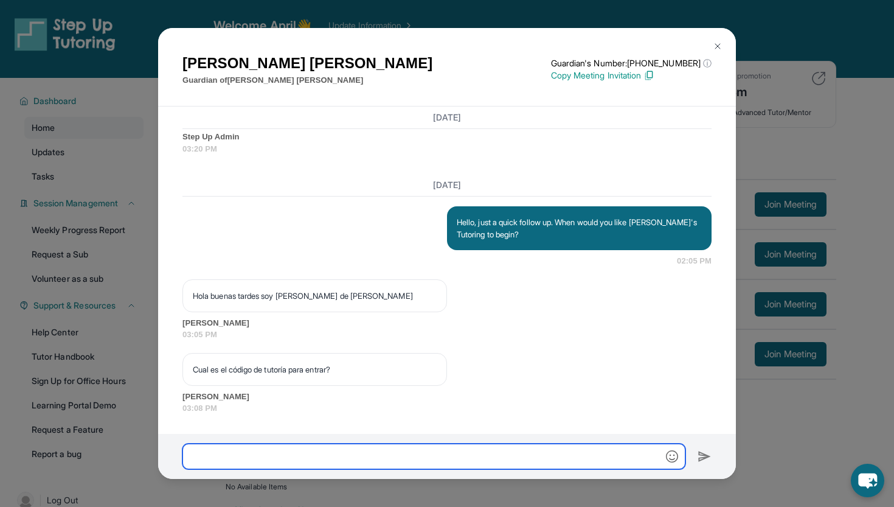
click at [452, 452] on input "text" at bounding box center [434, 457] width 503 height 26
type input "*"
click at [260, 458] on input "**********" at bounding box center [434, 457] width 503 height 26
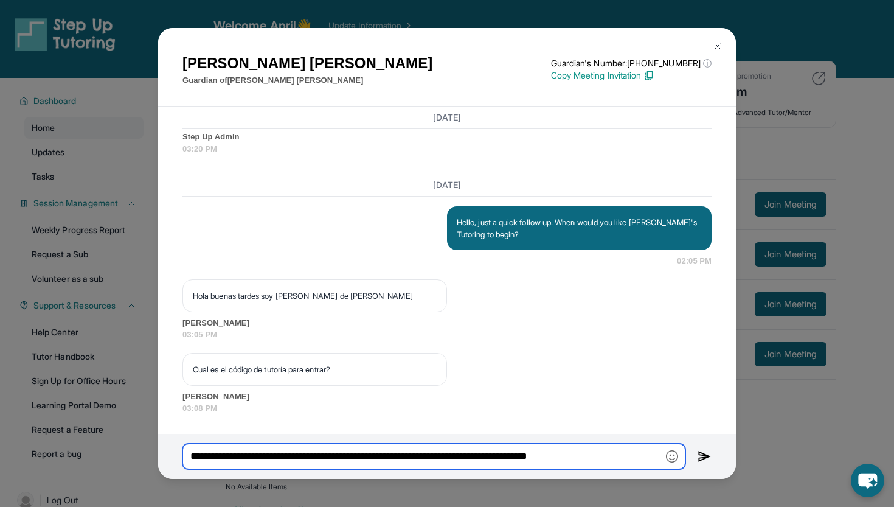
click at [613, 458] on input "**********" at bounding box center [434, 457] width 503 height 26
paste input "**********"
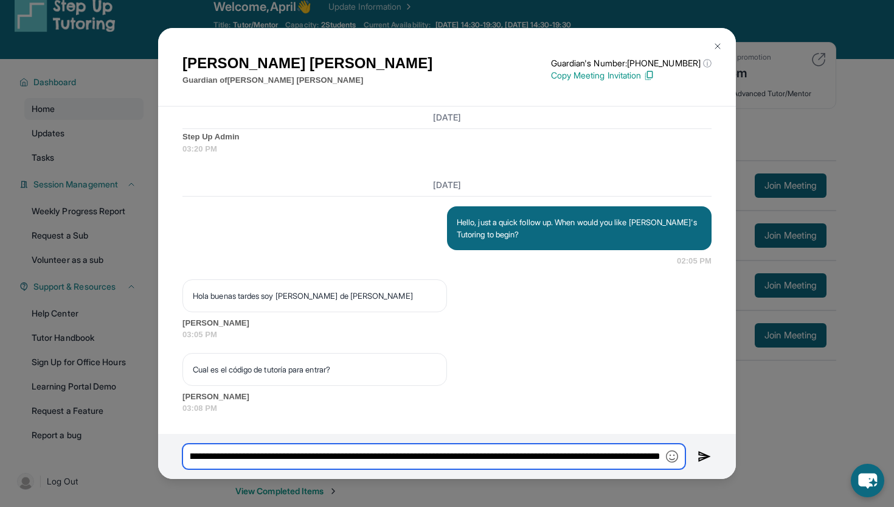
scroll to position [19, 0]
type input "**********"
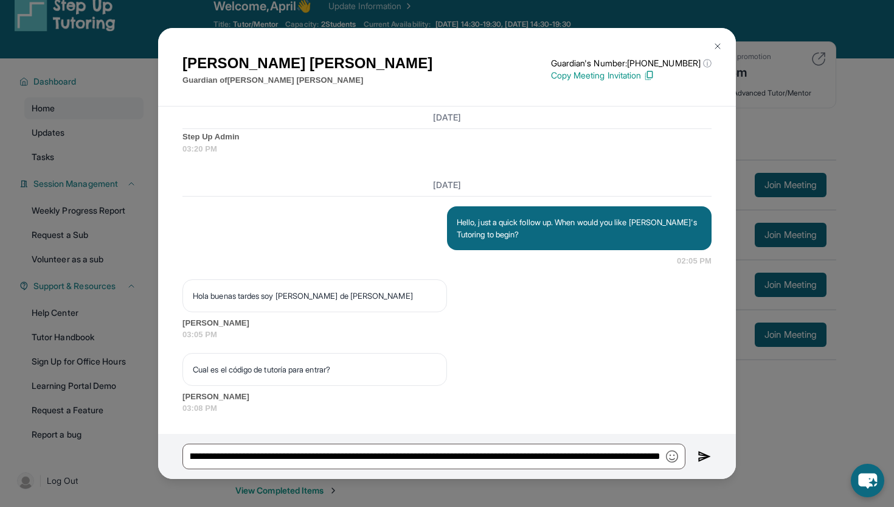
scroll to position [0, 0]
click at [704, 456] on img at bounding box center [705, 456] width 14 height 15
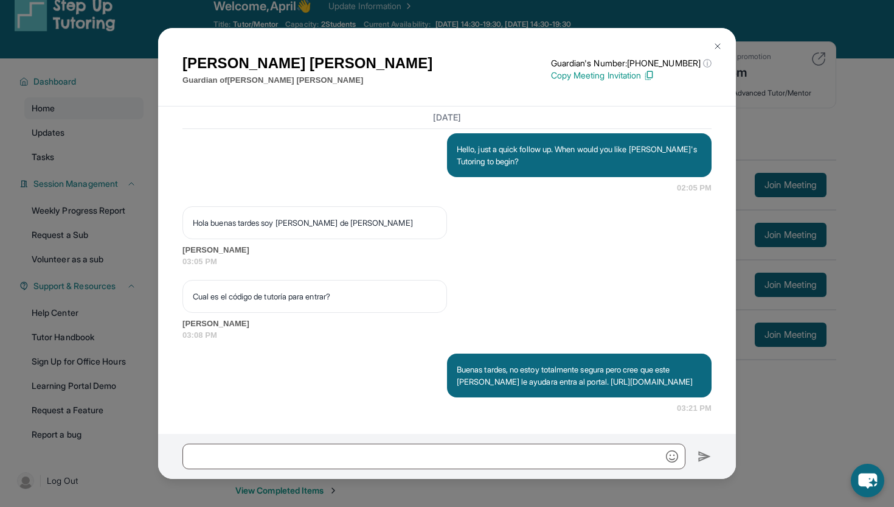
scroll to position [1511, 0]
click at [719, 44] on img at bounding box center [718, 46] width 10 height 10
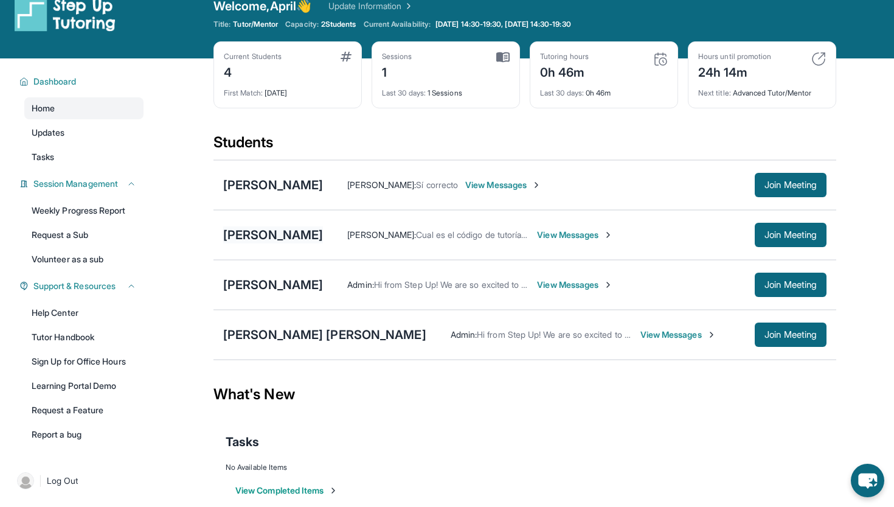
click at [323, 228] on div "[PERSON_NAME]" at bounding box center [273, 234] width 100 height 17
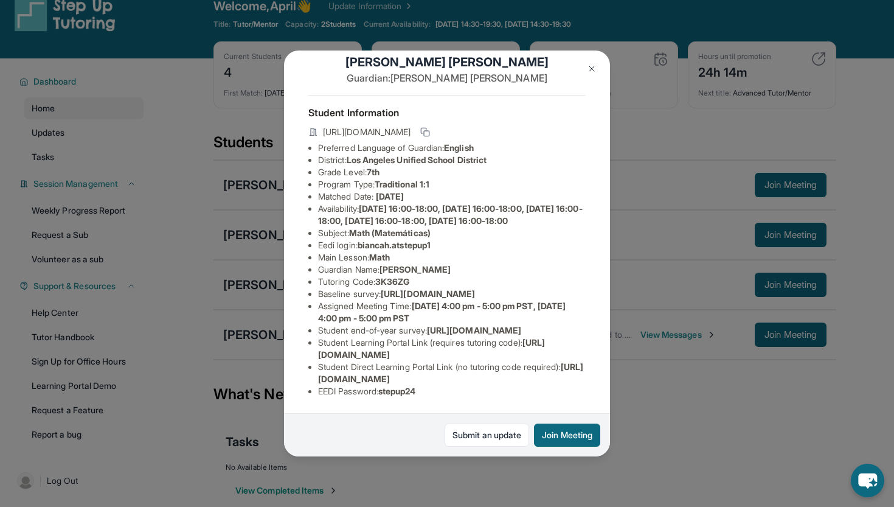
scroll to position [54, 0]
drag, startPoint x: 380, startPoint y: 263, endPoint x: 416, endPoint y: 265, distance: 36.5
click at [416, 276] on li "Tutoring Code : 3K36ZG" at bounding box center [452, 282] width 268 height 12
copy span "3K36ZG"
click at [588, 68] on img at bounding box center [592, 69] width 10 height 10
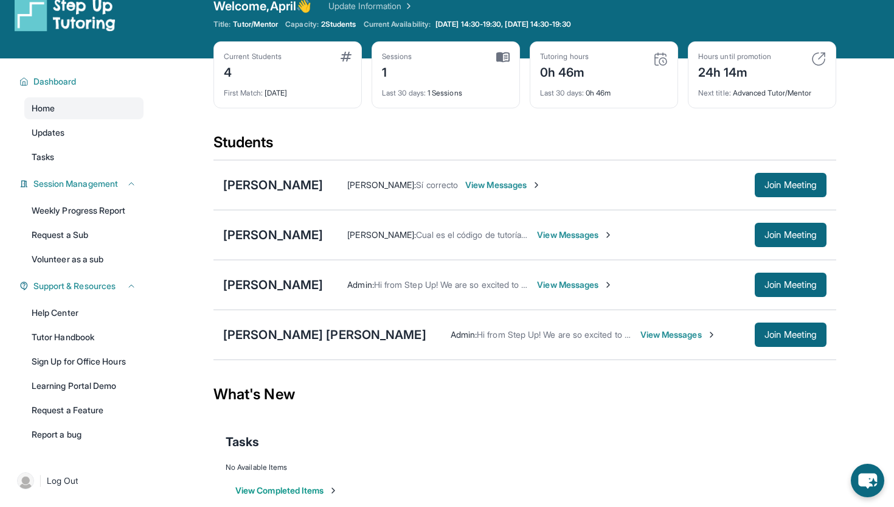
click at [613, 232] on span "View Messages" at bounding box center [575, 235] width 76 height 12
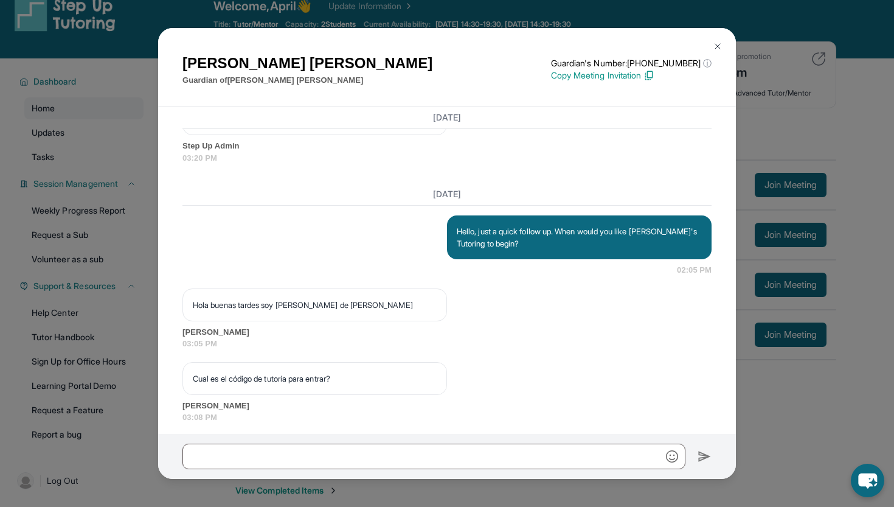
scroll to position [1511, 0]
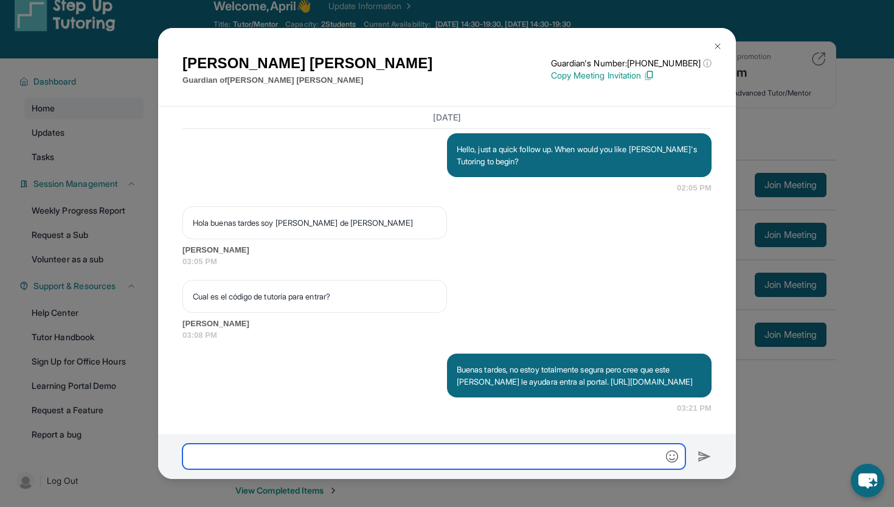
click at [575, 448] on input "text" at bounding box center [434, 457] width 503 height 26
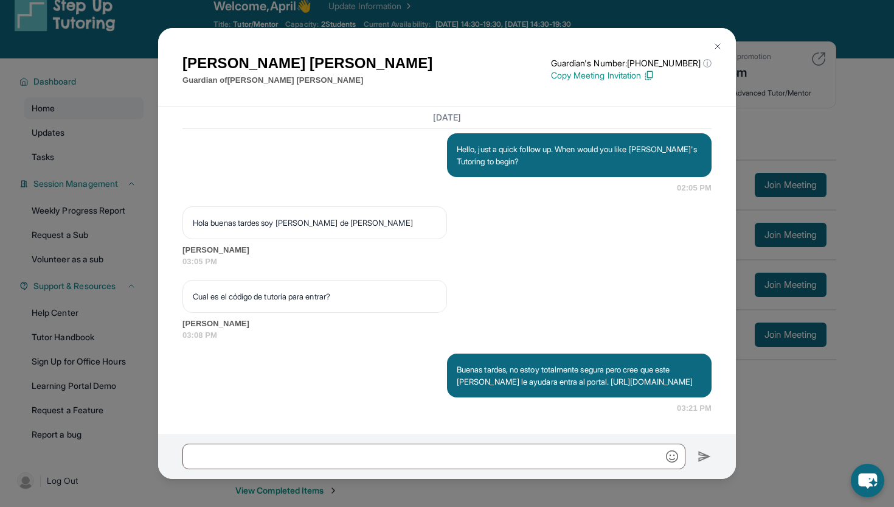
click at [715, 46] on img at bounding box center [718, 46] width 10 height 10
